Goal: Transaction & Acquisition: Purchase product/service

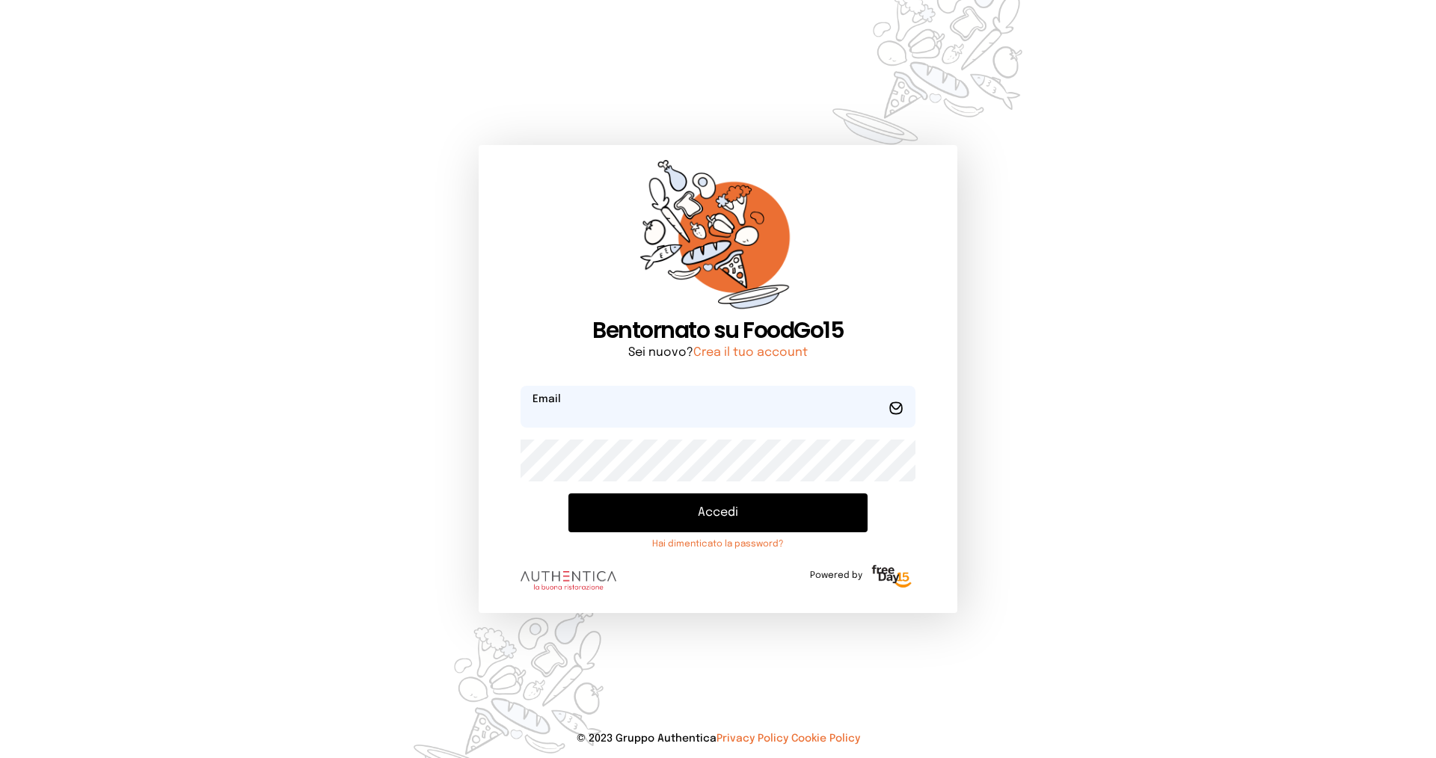
type input "**********"
click at [711, 513] on button "Accedi" at bounding box center [717, 513] width 299 height 39
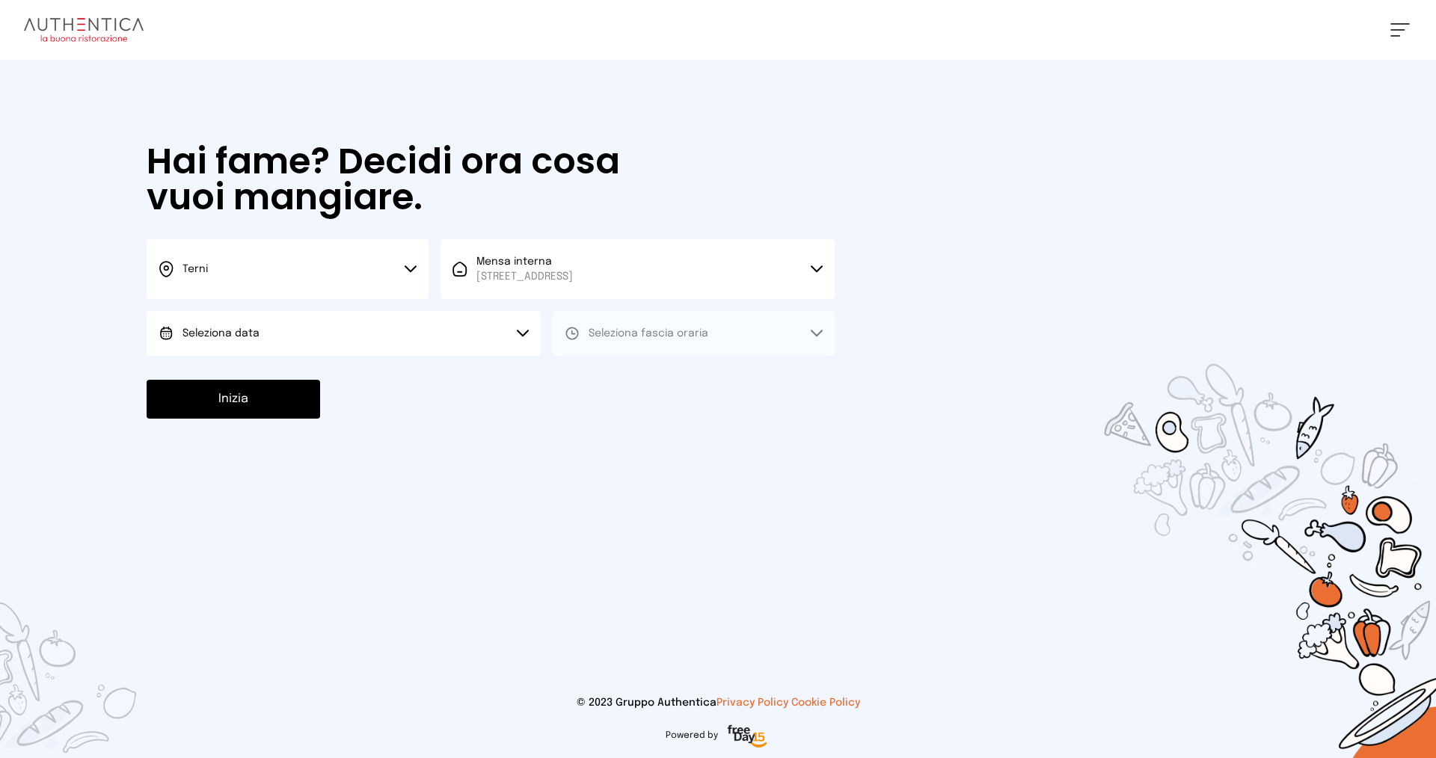
click at [268, 343] on button "Seleziona data" at bounding box center [344, 333] width 394 height 45
drag, startPoint x: 193, startPoint y: 378, endPoint x: 440, endPoint y: 349, distance: 248.5
click at [195, 378] on span "[DATE], [DATE]" at bounding box center [218, 375] width 73 height 15
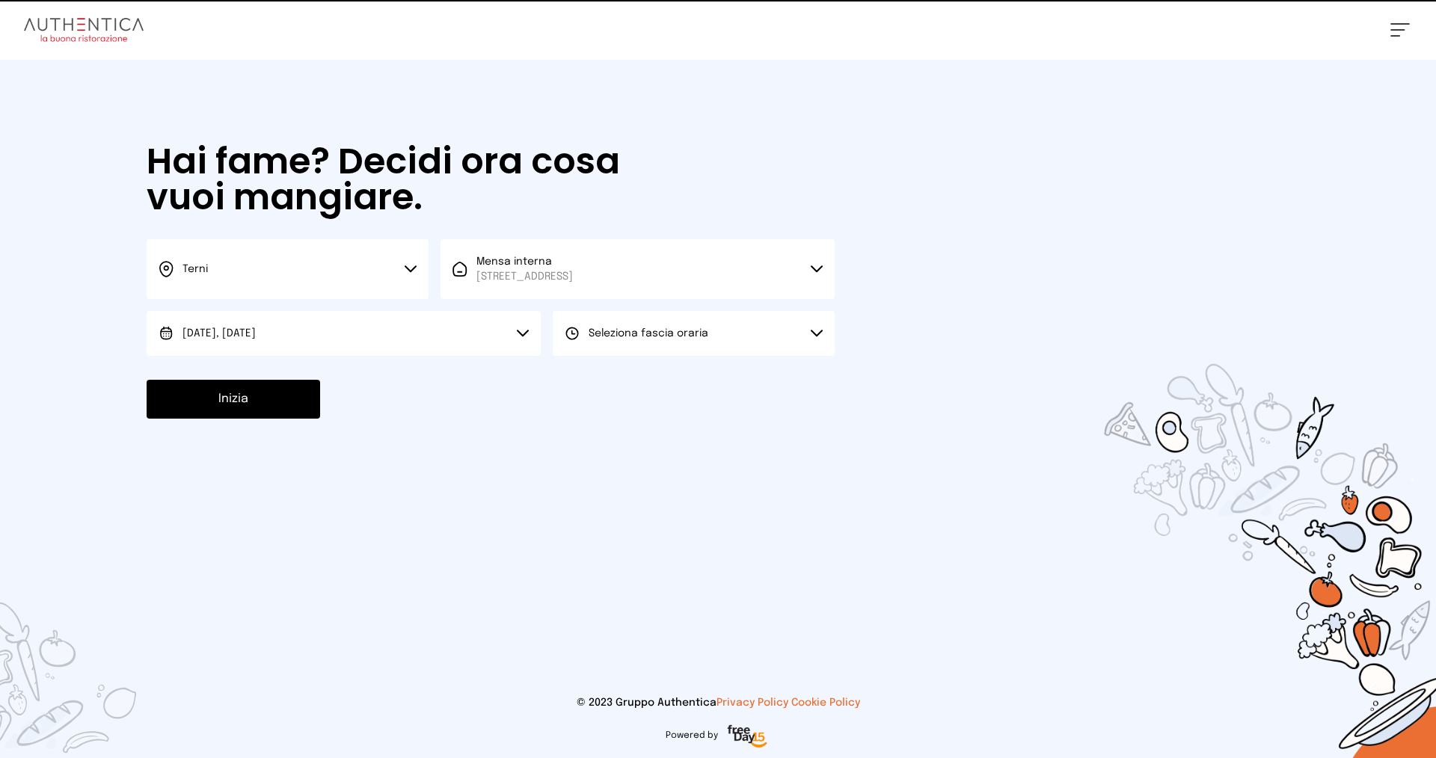
click at [620, 334] on span "Seleziona fascia oraria" at bounding box center [649, 333] width 120 height 10
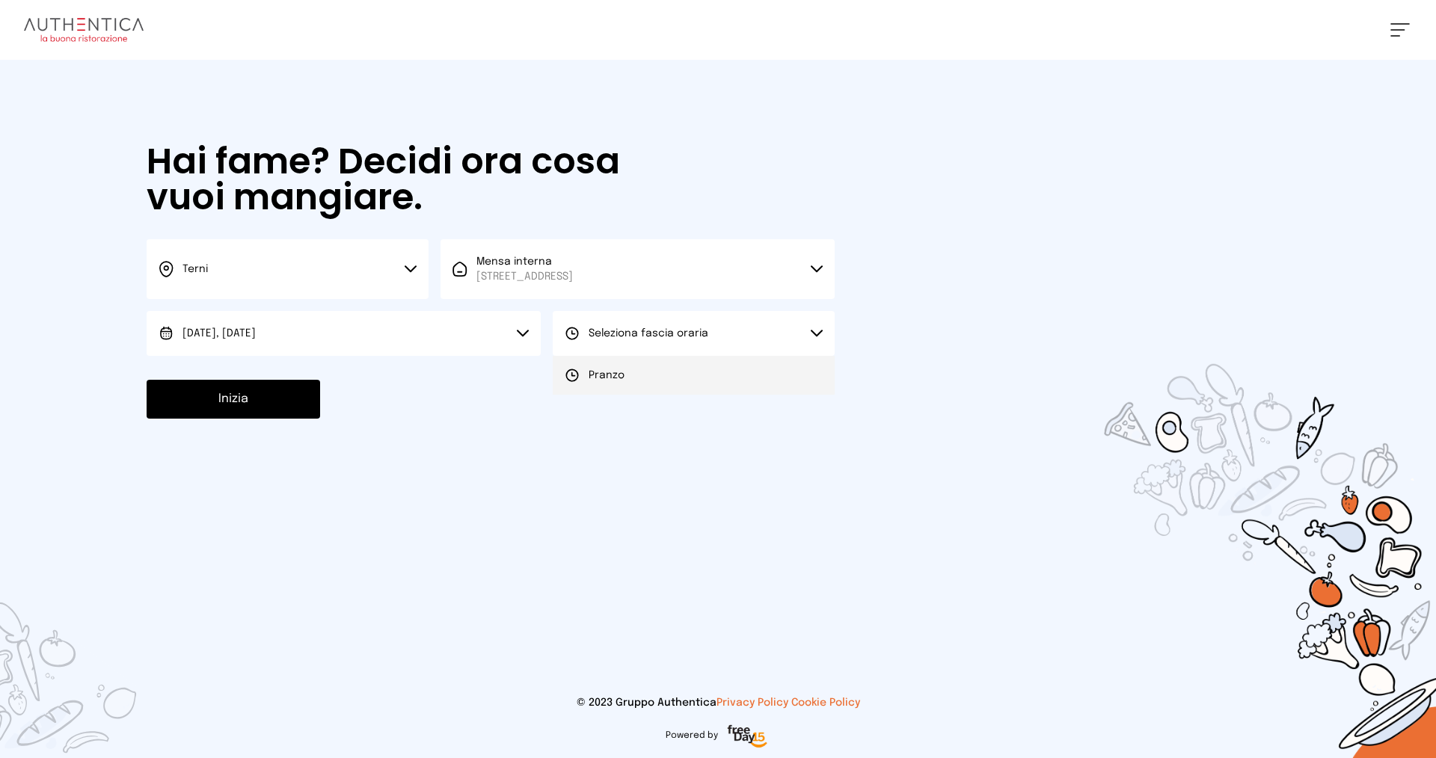
click at [583, 371] on div "Pranzo" at bounding box center [595, 375] width 60 height 15
click at [218, 401] on button "Inizia" at bounding box center [234, 399] width 174 height 39
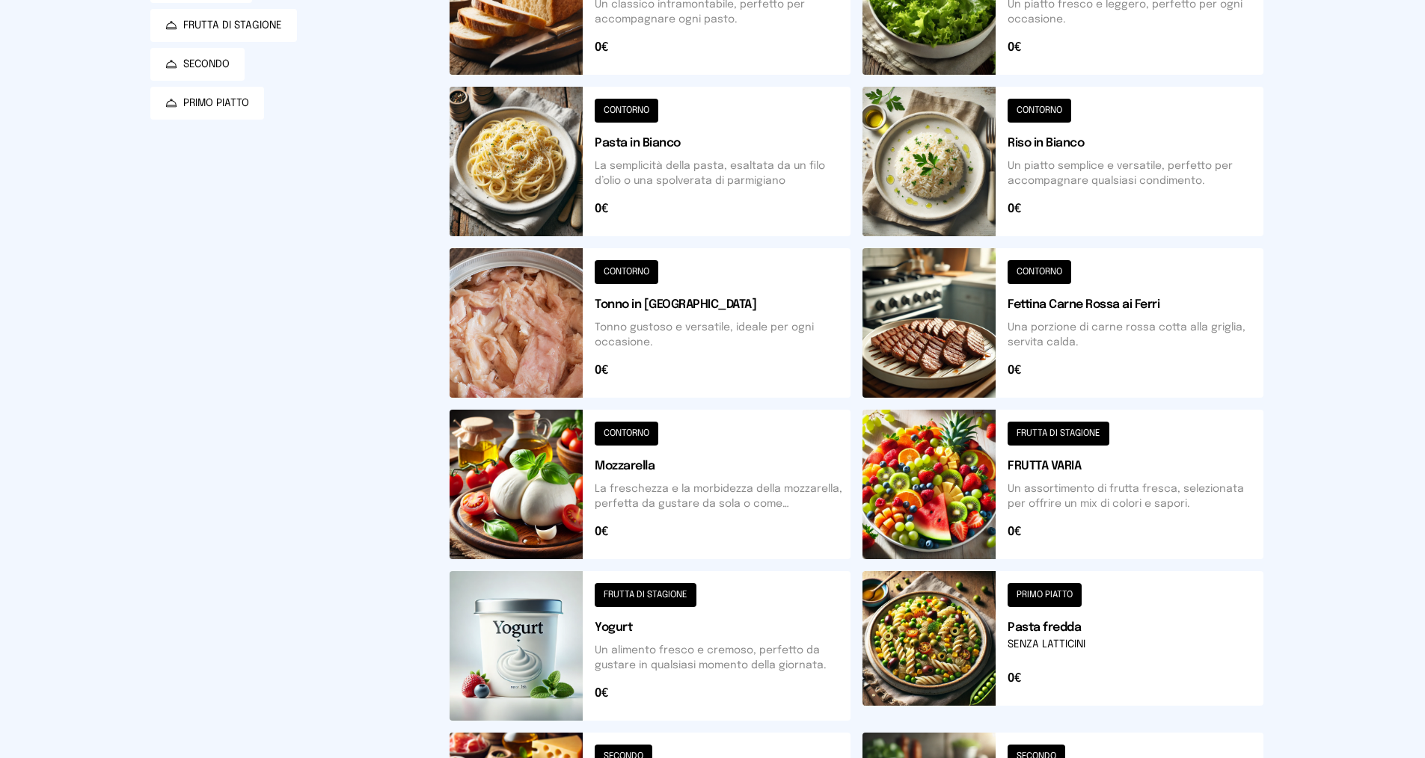
scroll to position [374, 0]
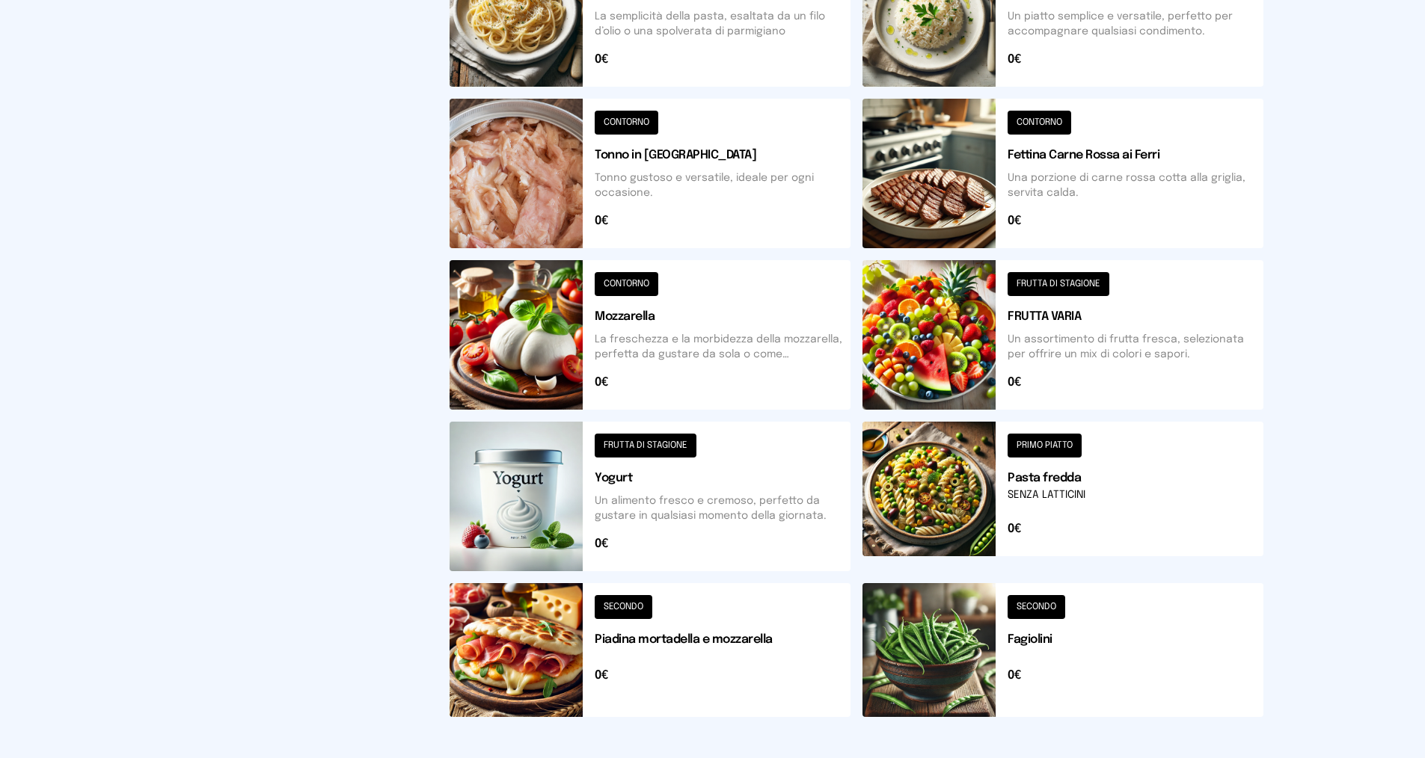
click at [723, 629] on button at bounding box center [649, 650] width 401 height 134
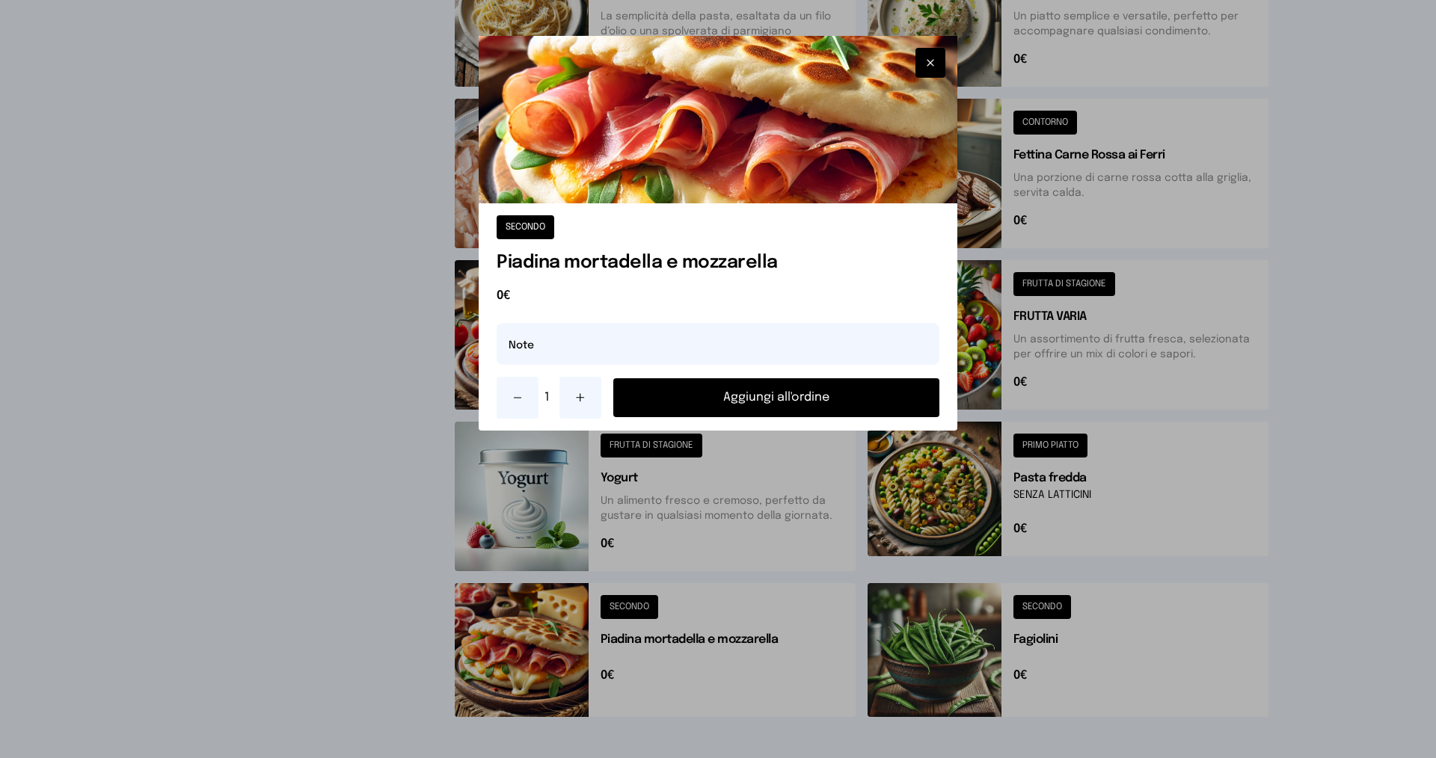
click at [770, 394] on button "Aggiungi all'ordine" at bounding box center [776, 397] width 326 height 39
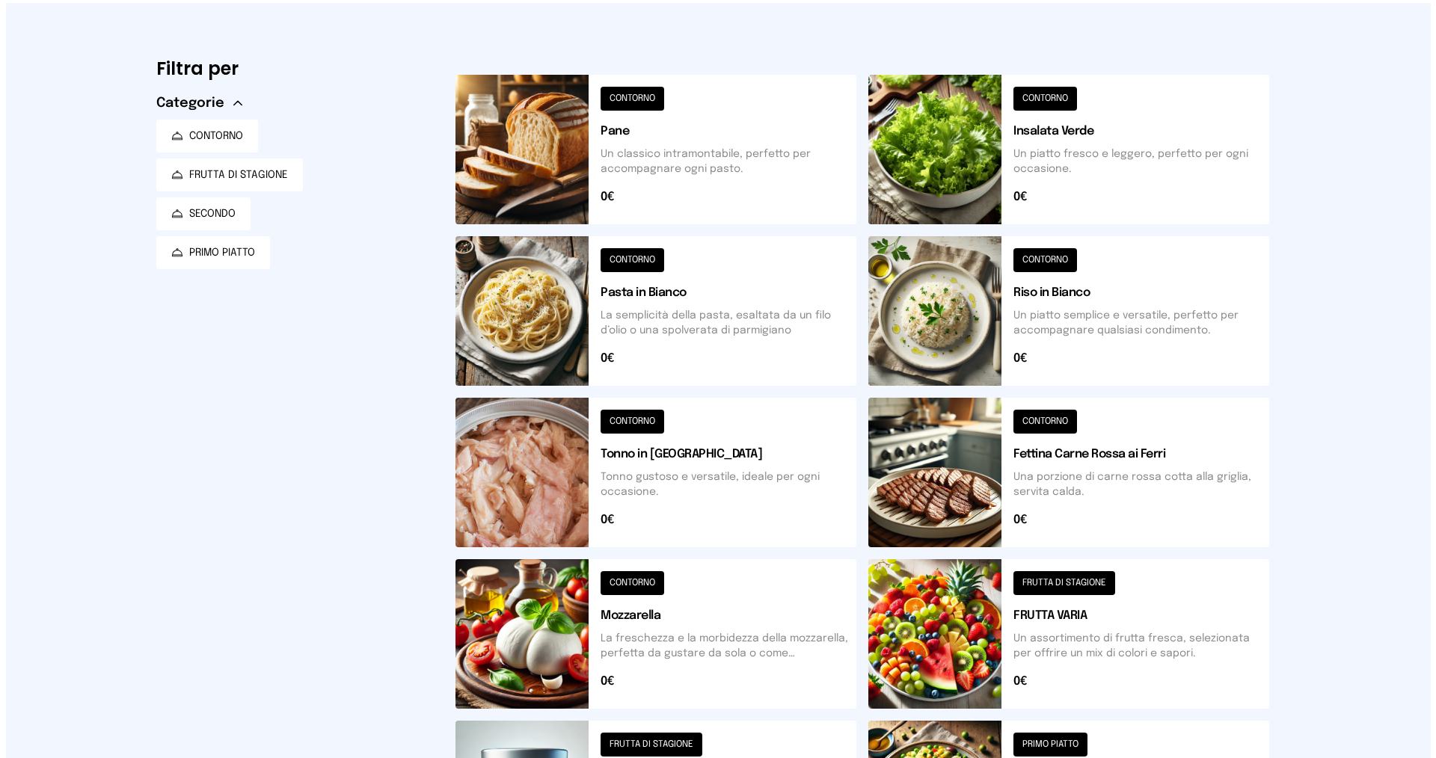
scroll to position [0, 0]
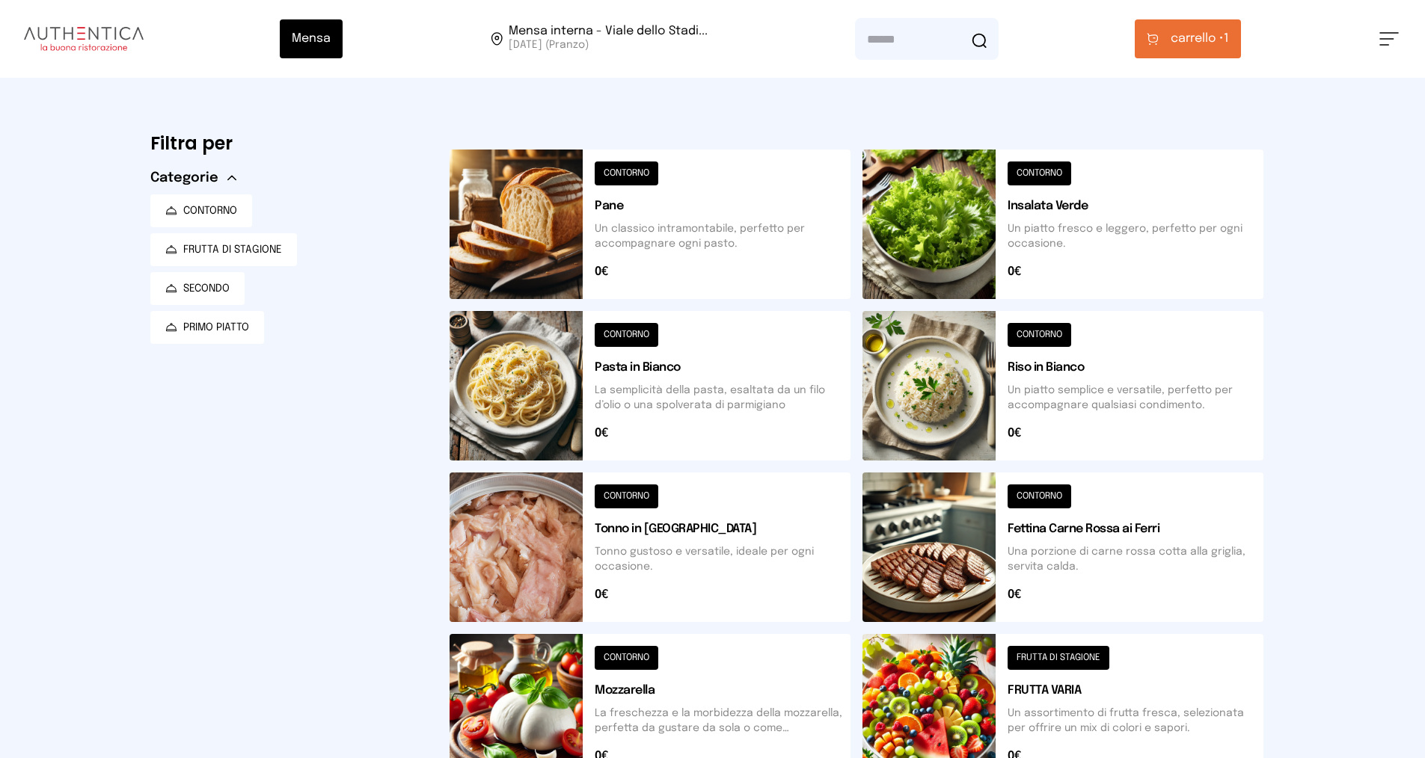
click at [1153, 42] on icon at bounding box center [1152, 38] width 10 height 9
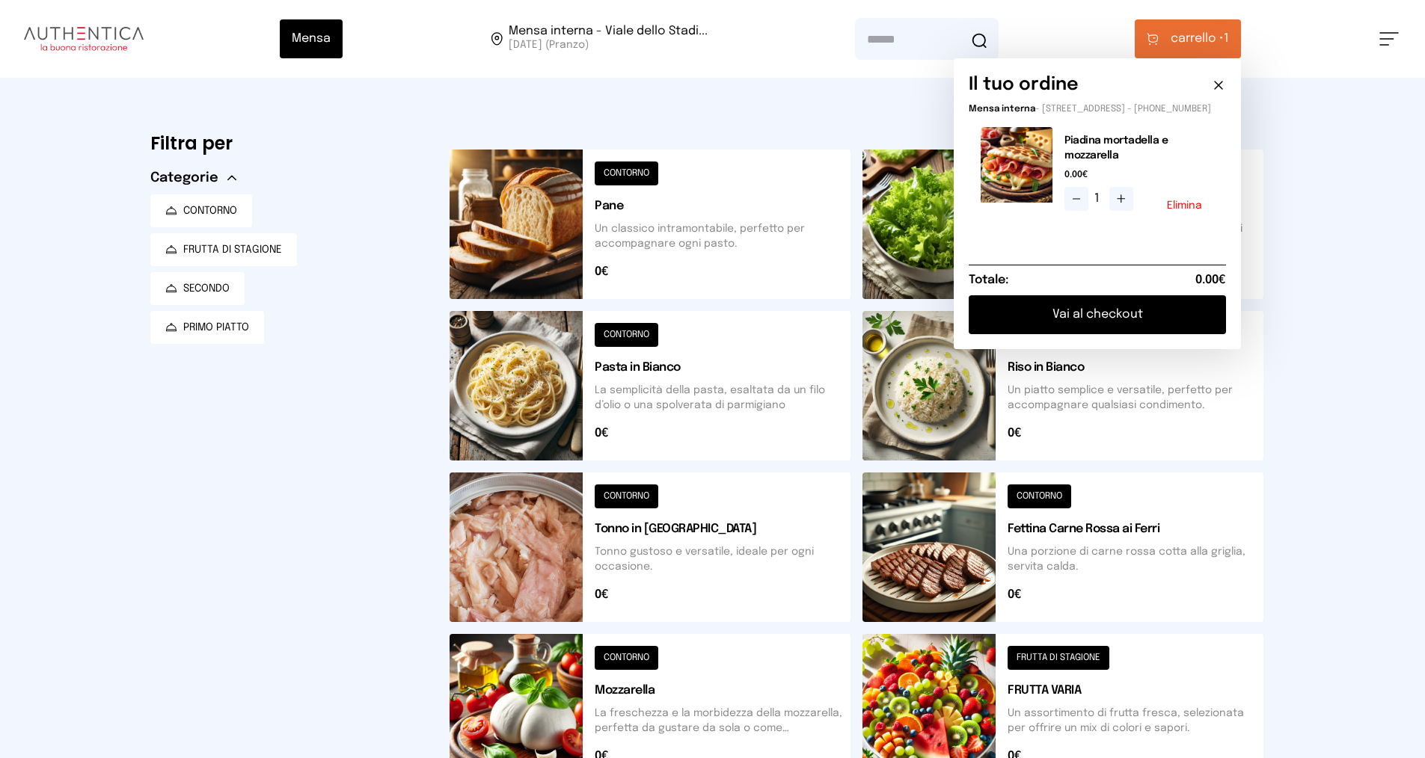
click at [1105, 321] on button "Vai al checkout" at bounding box center [1097, 314] width 257 height 39
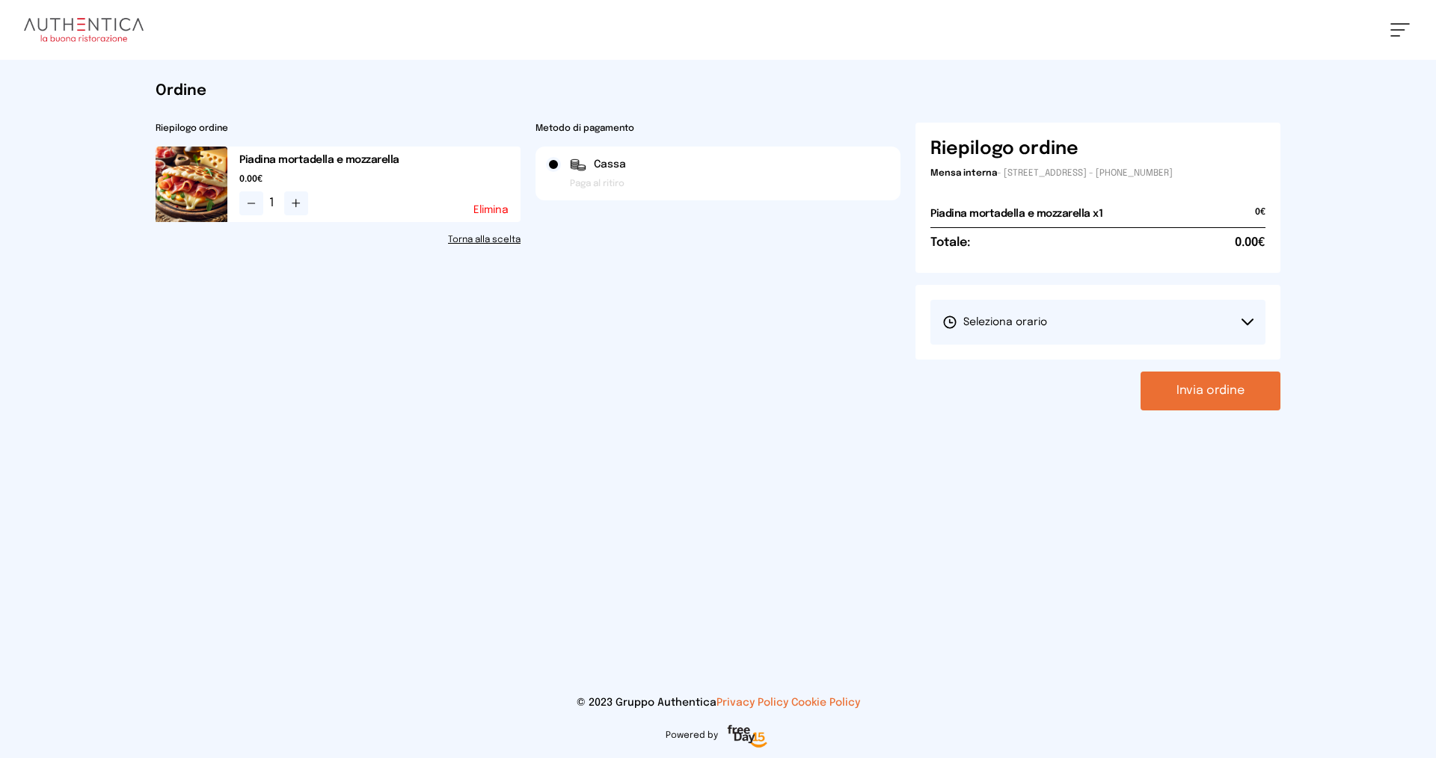
click at [1098, 322] on button "Seleziona orario" at bounding box center [1097, 322] width 335 height 45
click at [1010, 363] on span "1° Turno (13:00 - 15:00)" at bounding box center [998, 364] width 113 height 15
click at [1221, 395] on button "Invia ordine" at bounding box center [1211, 391] width 140 height 39
